Goal: Check status: Check status

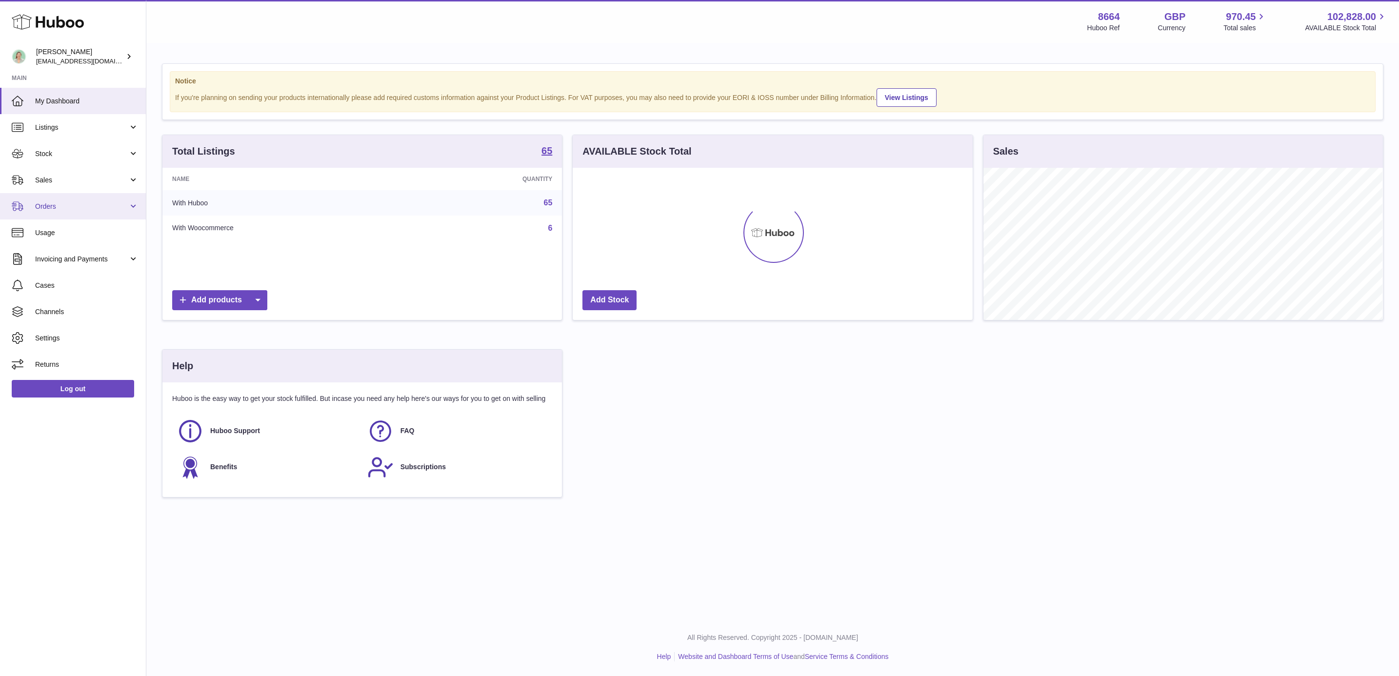
scroll to position [152, 399]
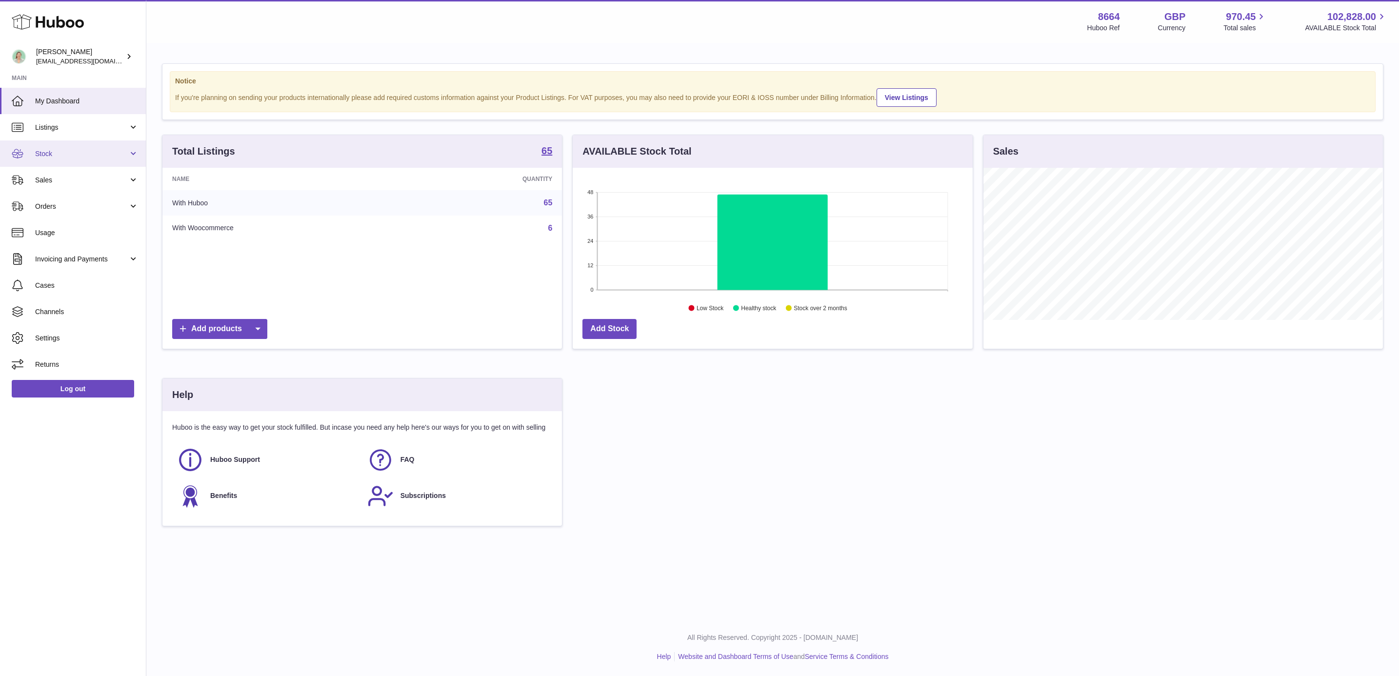
click at [91, 160] on link "Stock" at bounding box center [73, 153] width 146 height 26
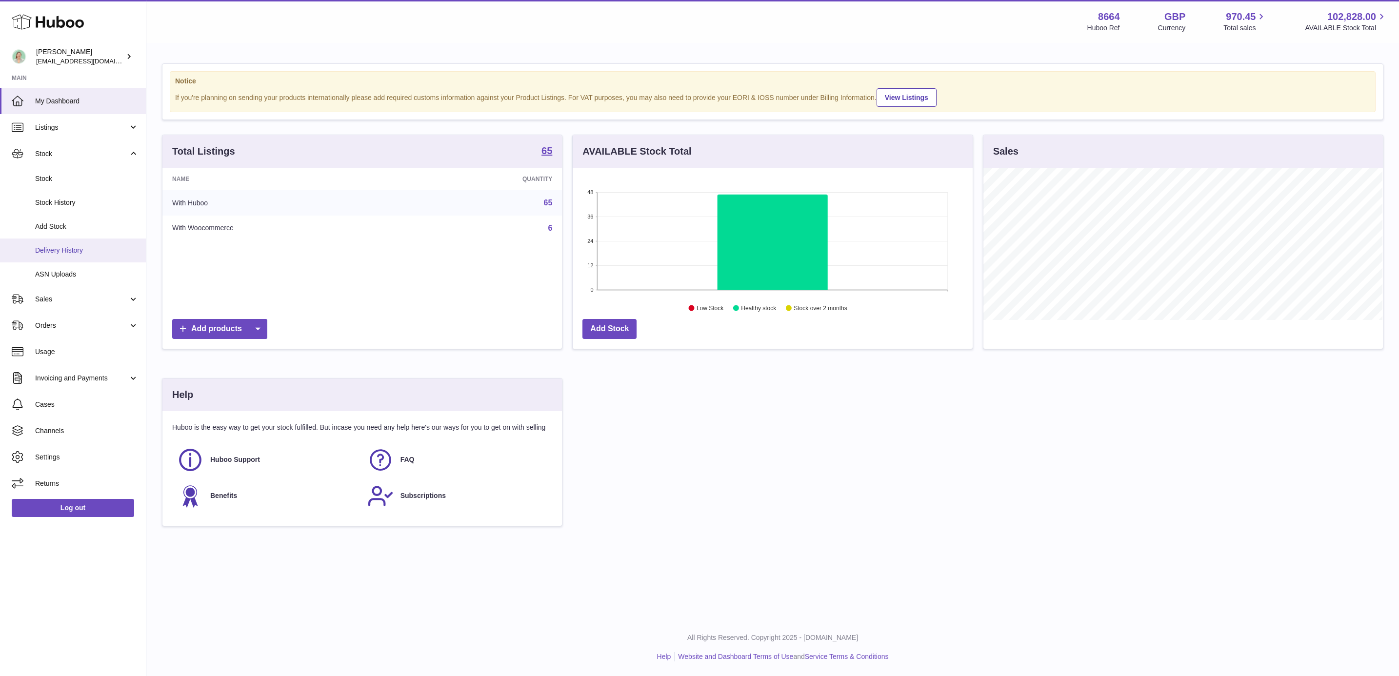
click at [100, 252] on span "Delivery History" at bounding box center [86, 250] width 103 height 9
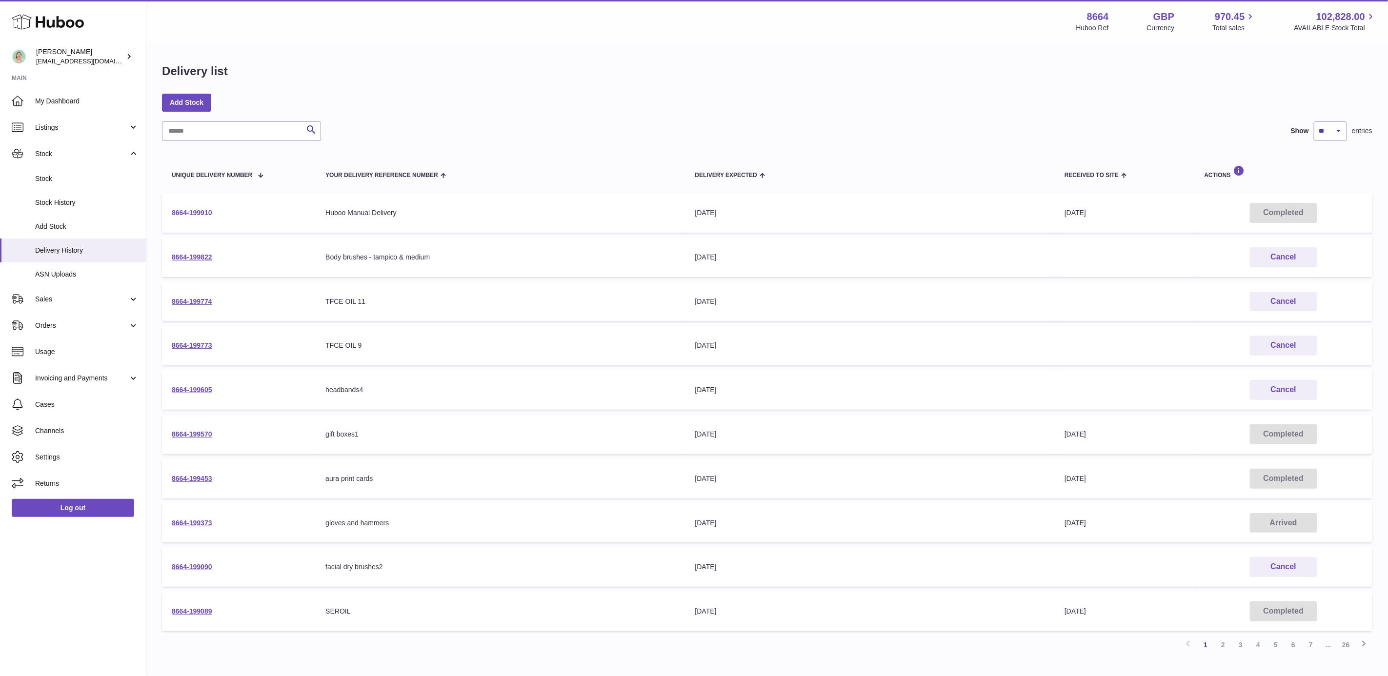
click at [204, 214] on link "8664-199910" at bounding box center [192, 213] width 40 height 8
click at [204, 519] on link "8664-199373" at bounding box center [192, 523] width 40 height 8
